Goal: Find specific page/section: Find specific page/section

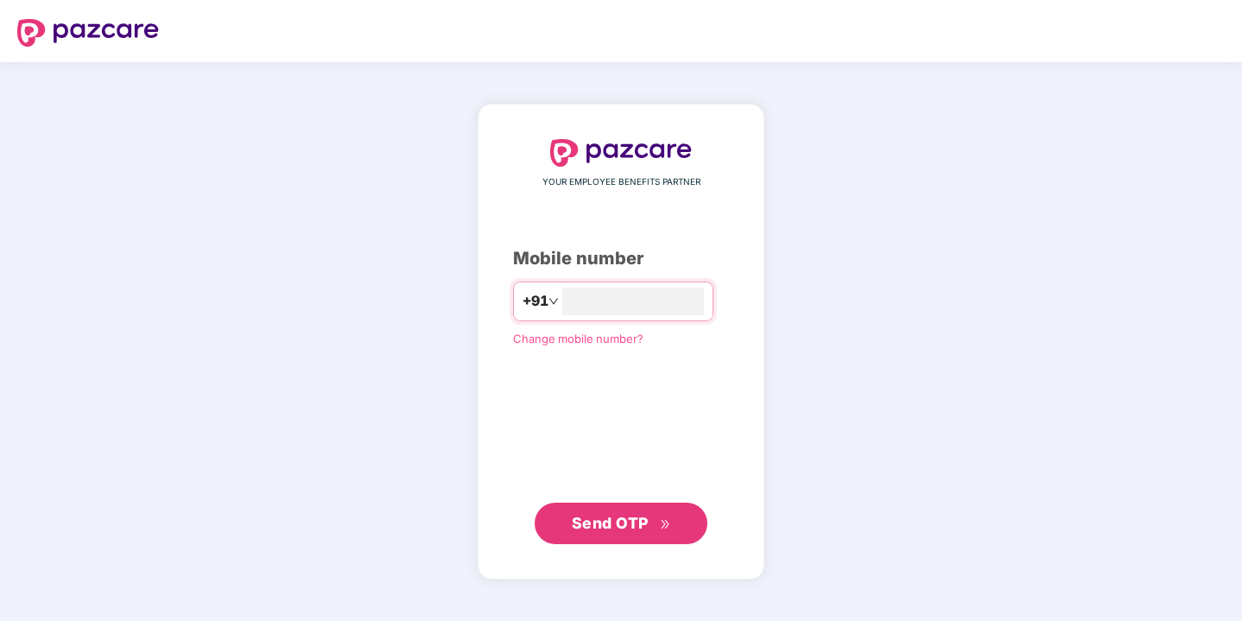
type input "**********"
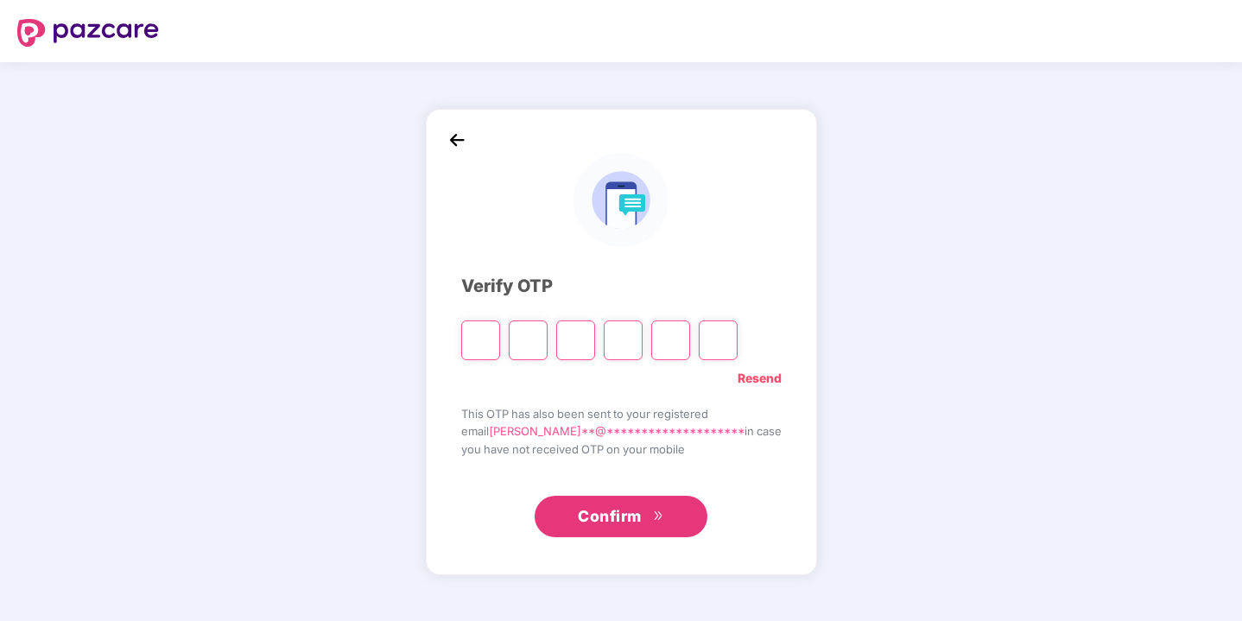
type input "*"
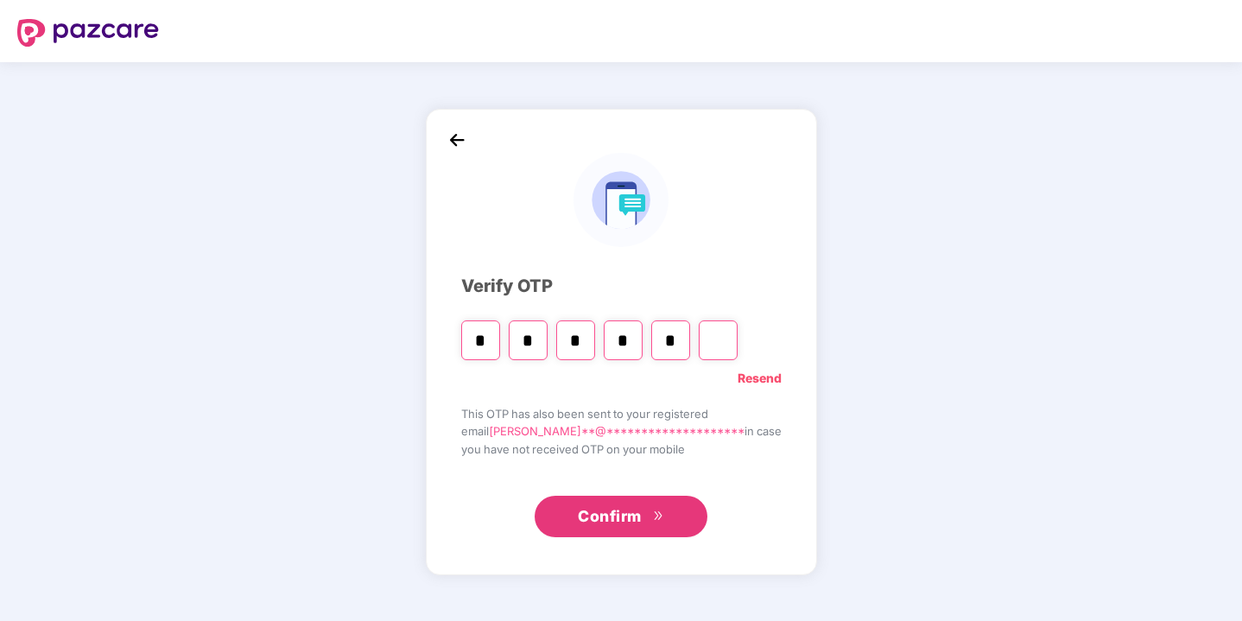
type input "*"
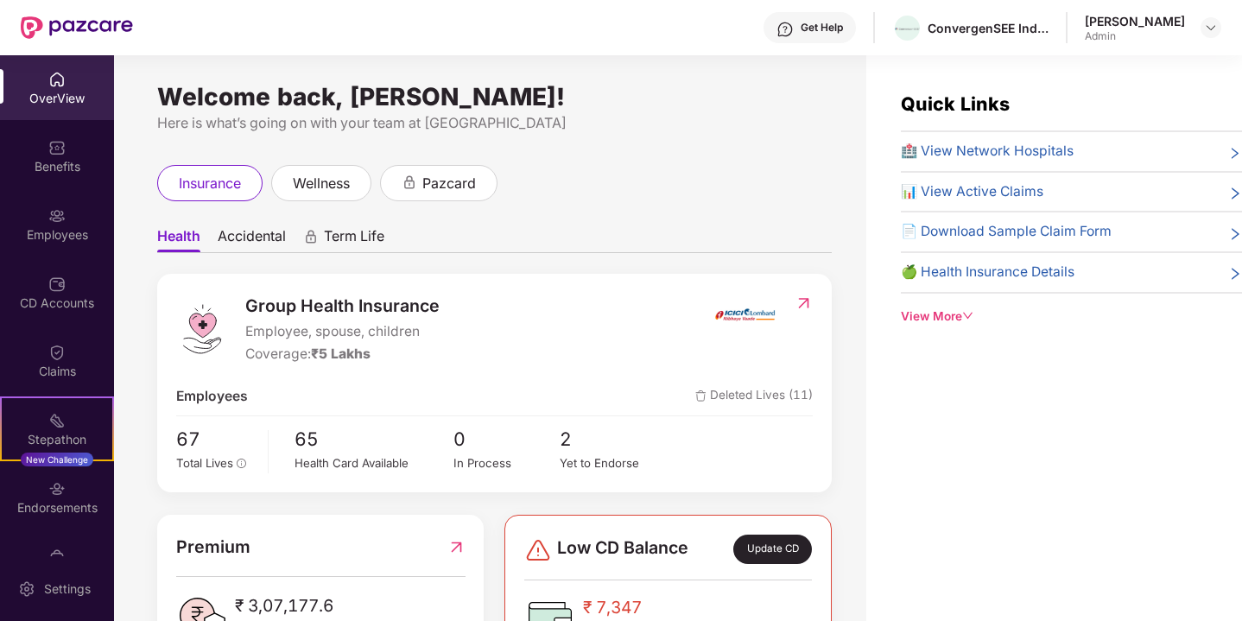
click at [763, 394] on span "Deleted Lives (11)" at bounding box center [753, 397] width 117 height 22
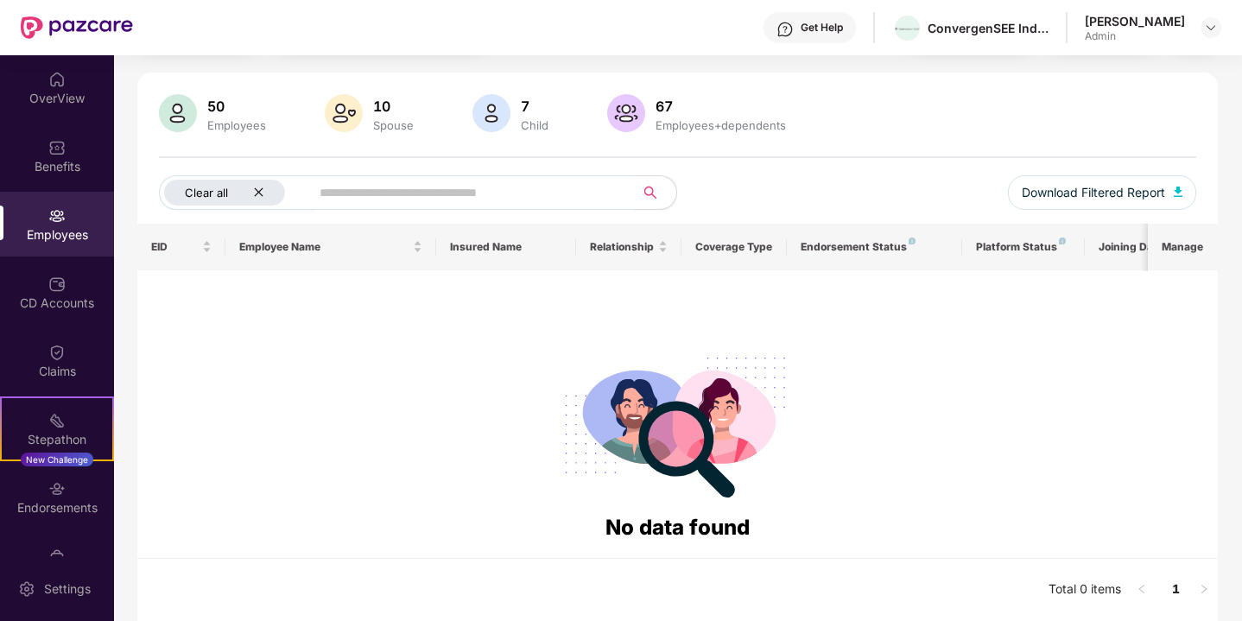
click at [263, 187] on icon "close" at bounding box center [258, 192] width 11 height 11
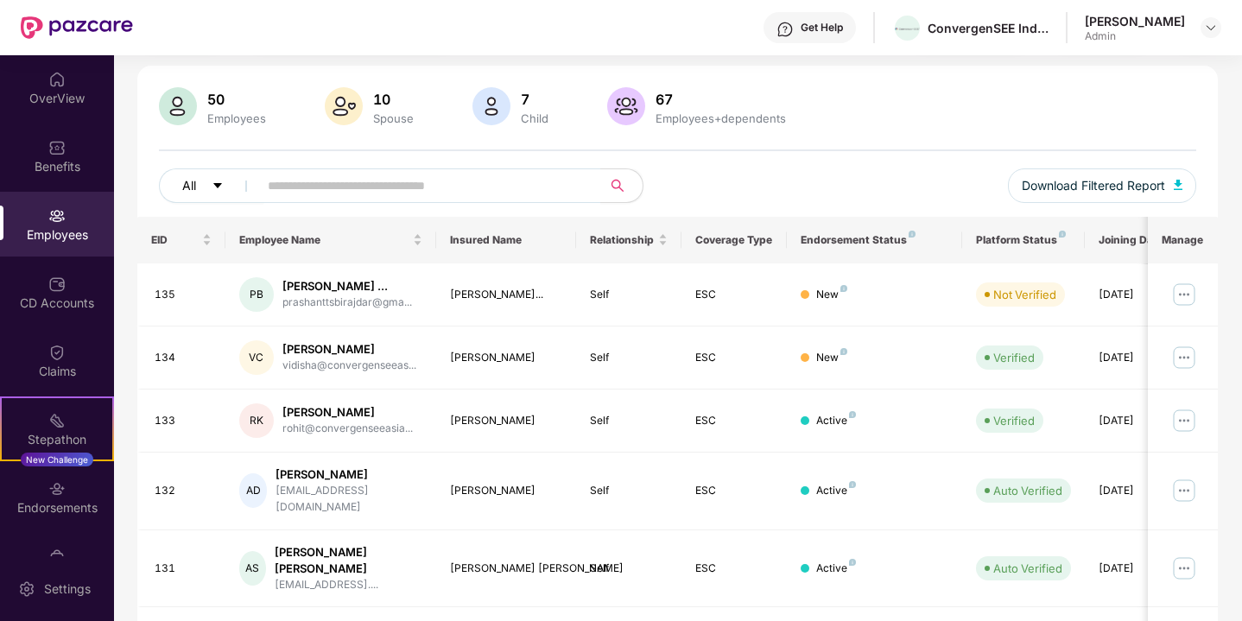
click at [218, 182] on icon "caret-down" at bounding box center [218, 186] width 12 height 12
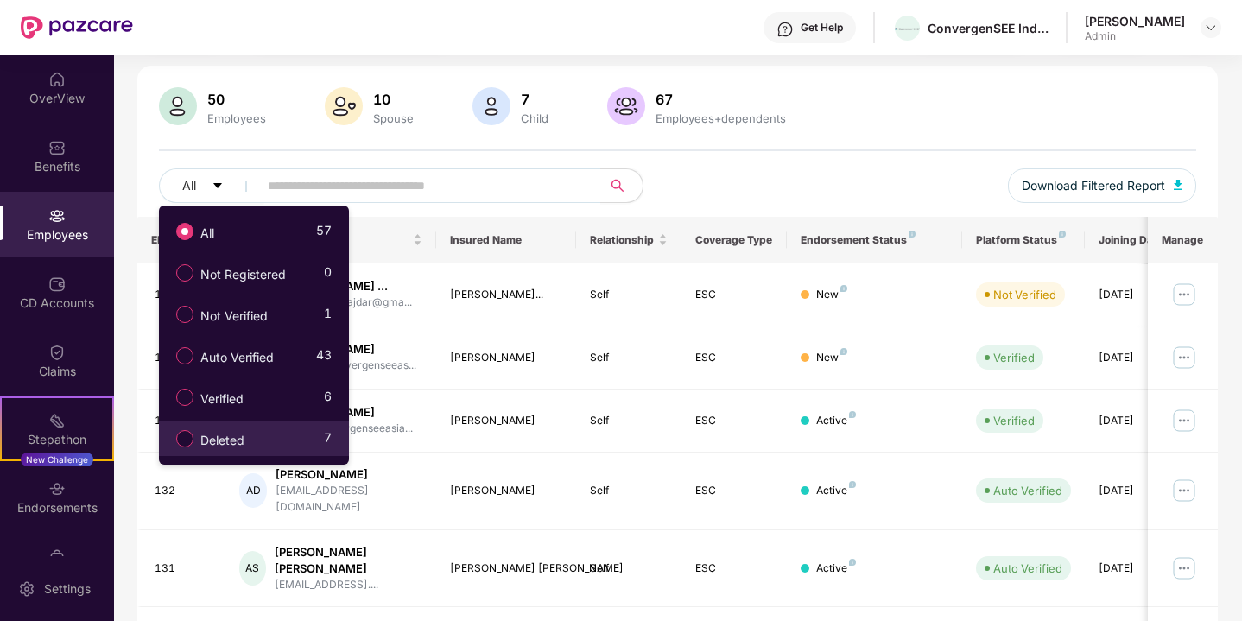
click at [213, 430] on label "Deleted" at bounding box center [214, 438] width 92 height 29
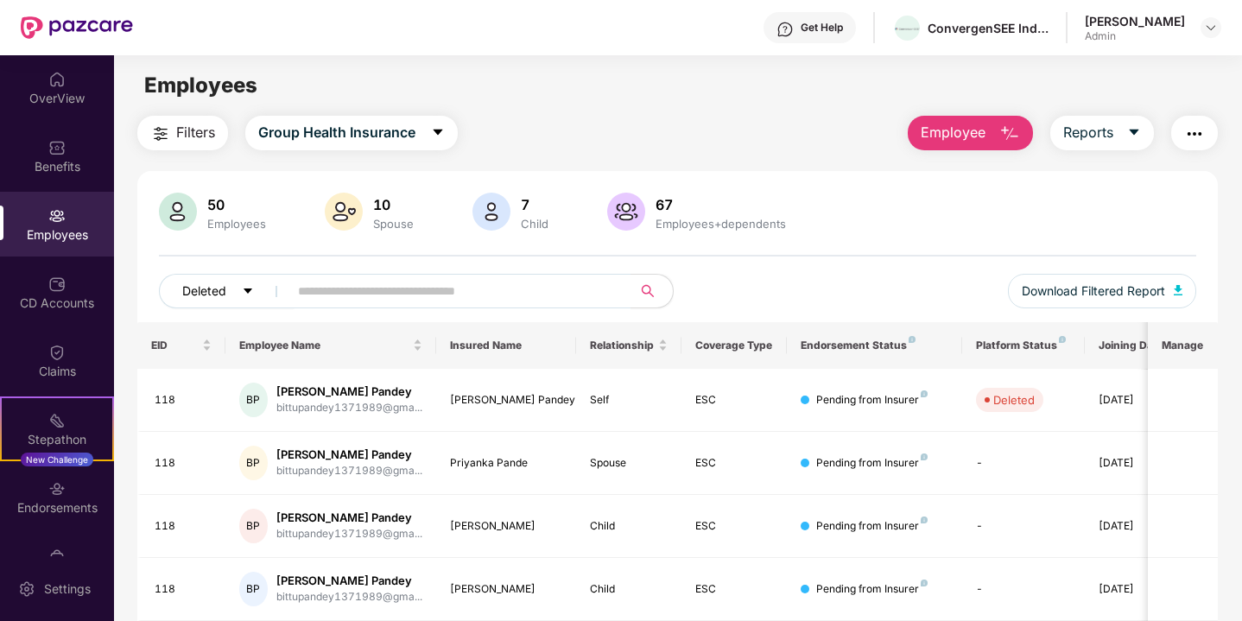
click at [234, 289] on button "Deleted" at bounding box center [227, 291] width 136 height 35
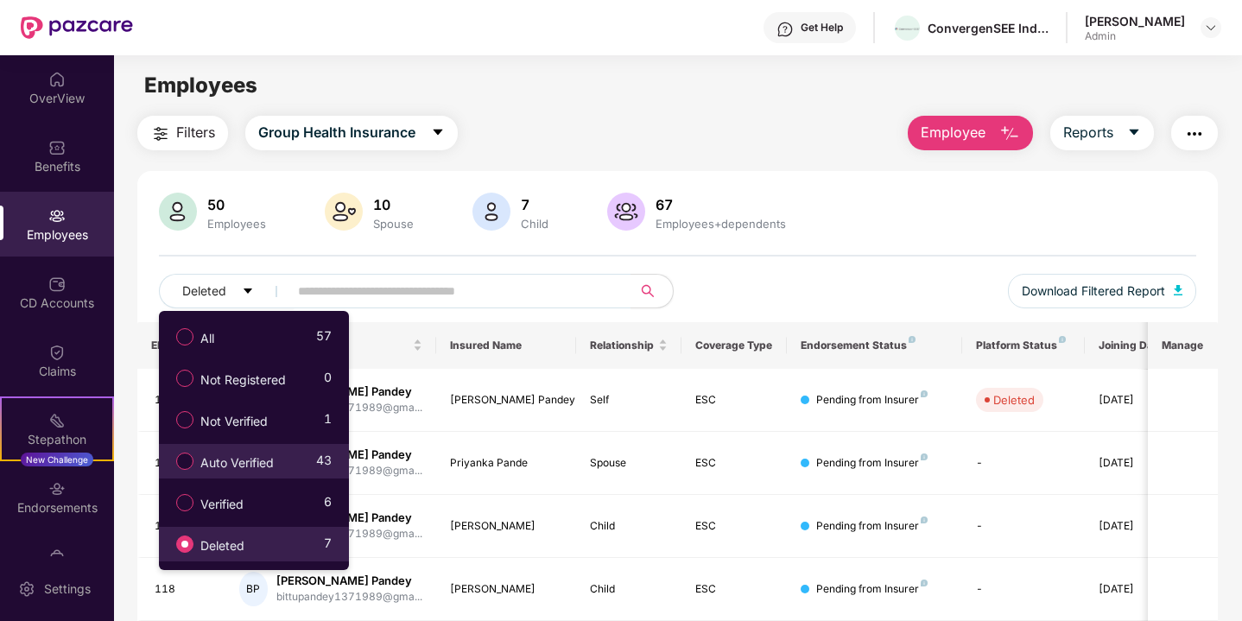
click at [274, 469] on span "Auto Verified" at bounding box center [236, 462] width 87 height 19
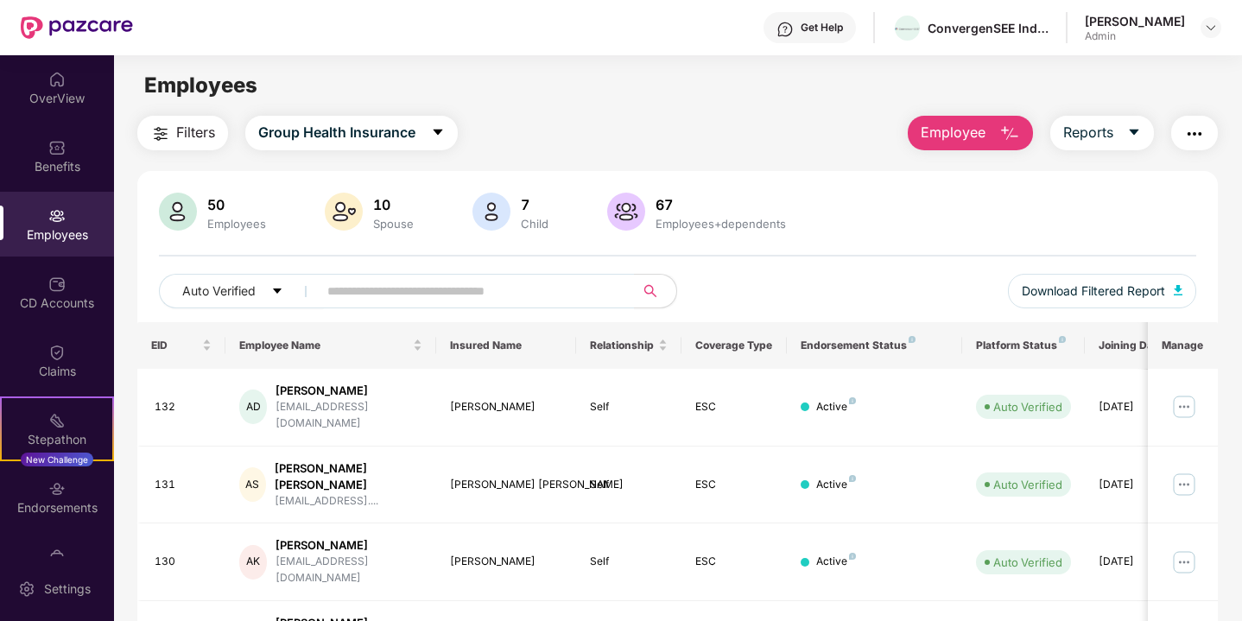
click at [237, 206] on div "50" at bounding box center [237, 204] width 66 height 17
click at [213, 205] on div "50" at bounding box center [237, 204] width 66 height 17
click at [182, 211] on img at bounding box center [178, 212] width 38 height 38
click at [370, 135] on span "Group Health Insurance" at bounding box center [336, 133] width 157 height 22
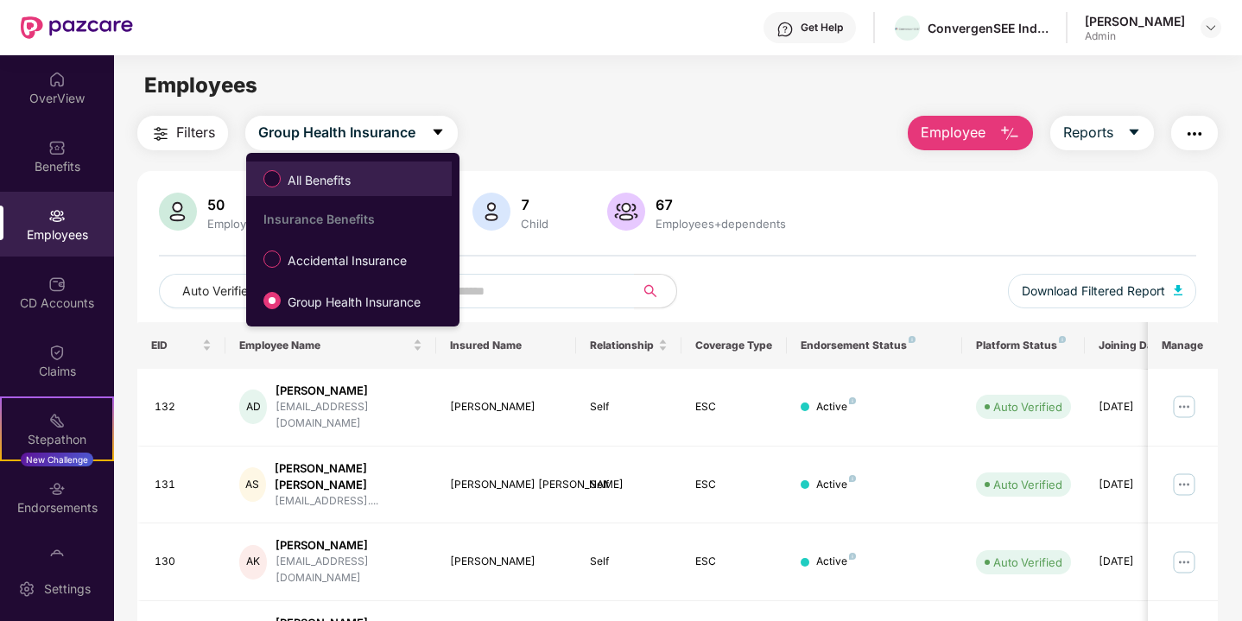
click at [326, 176] on span "All Benefits" at bounding box center [319, 180] width 77 height 19
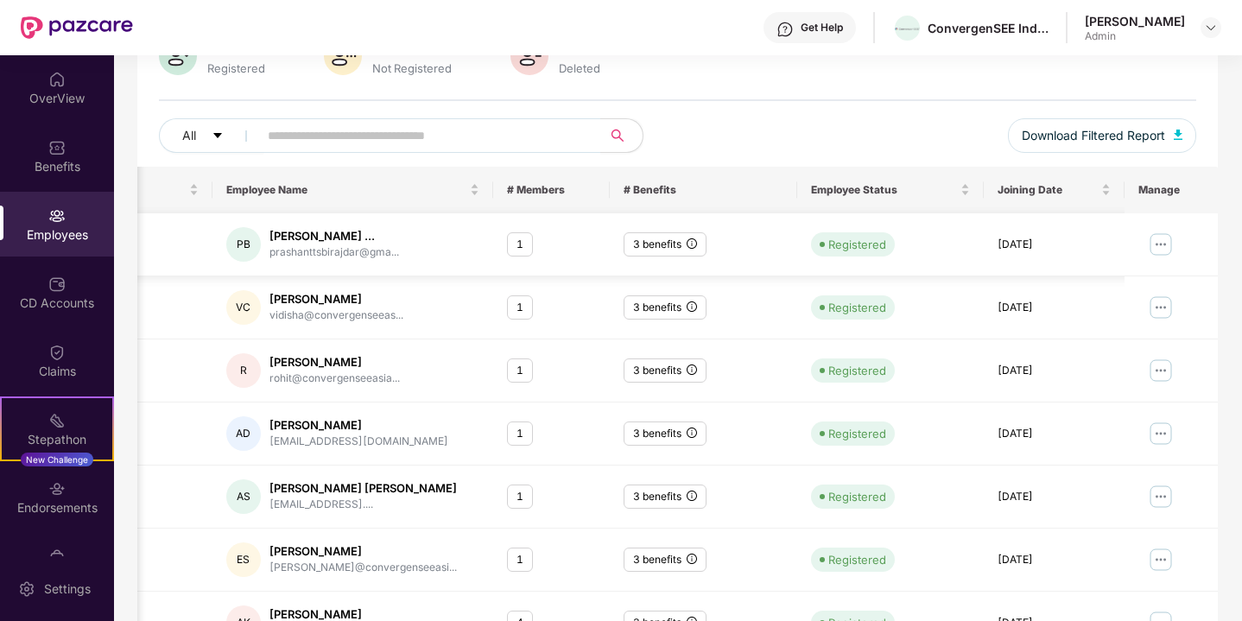
click at [522, 242] on div "1" at bounding box center [520, 244] width 26 height 25
click at [1159, 240] on img at bounding box center [1160, 245] width 28 height 28
